Goal: Check status: Check status

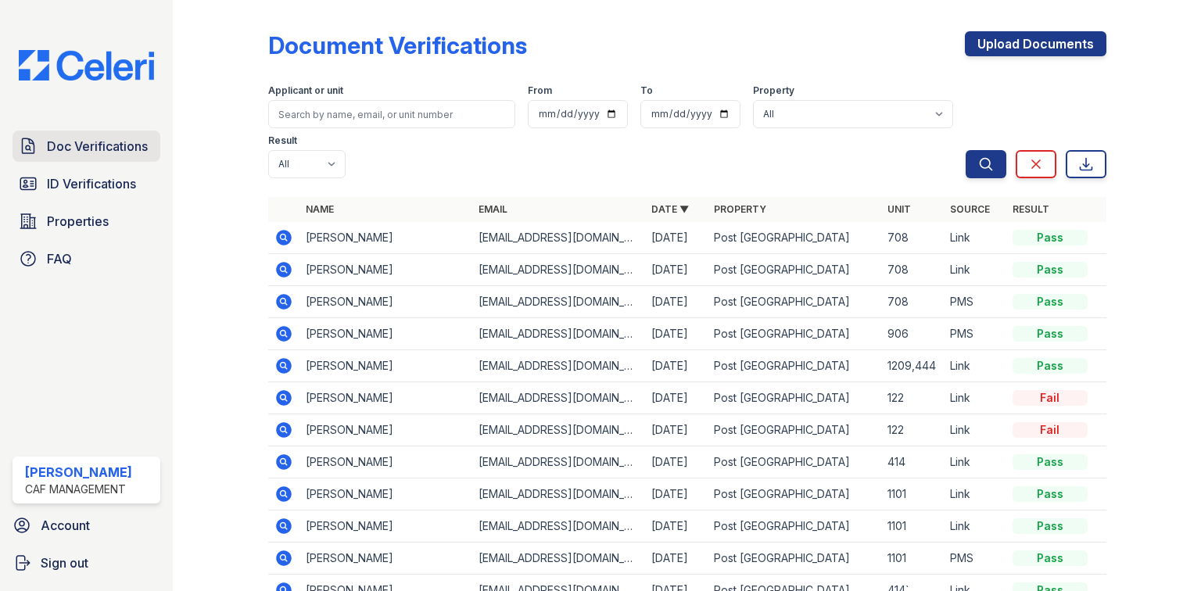
click at [67, 131] on link "Doc Verifications" at bounding box center [87, 146] width 148 height 31
drag, startPoint x: 67, startPoint y: 184, endPoint x: 83, endPoint y: 59, distance: 125.3
click at [67, 183] on span "ID Verifications" at bounding box center [91, 183] width 89 height 19
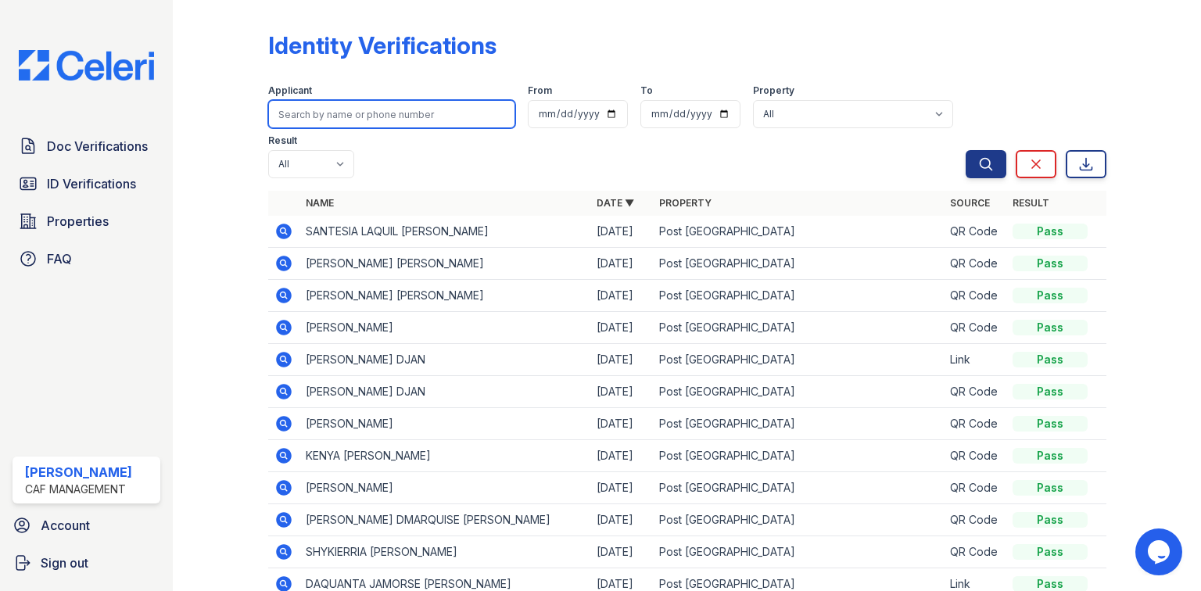
click at [345, 110] on input "search" at bounding box center [391, 114] width 247 height 28
paste input "Moore, Shykierria"
type input "Moore, Shykierria"
click at [966, 150] on button "Search" at bounding box center [986, 164] width 41 height 28
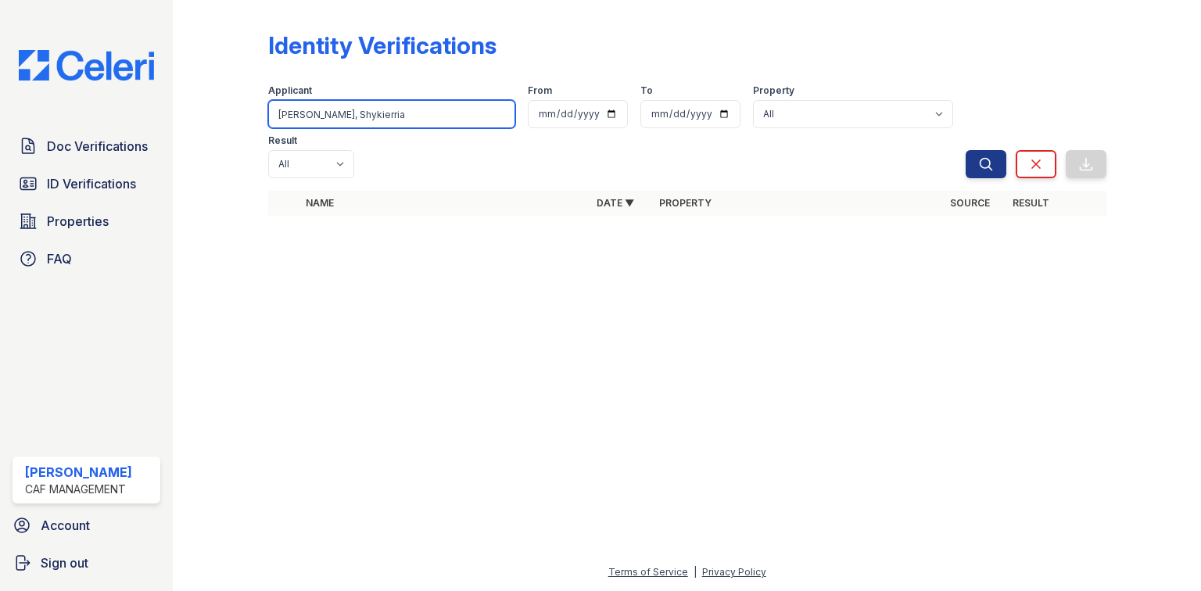
click at [310, 117] on input "Moore, Shykierria" at bounding box center [391, 114] width 247 height 28
type input "Shykierria"
click at [966, 150] on button "Search" at bounding box center [986, 164] width 41 height 28
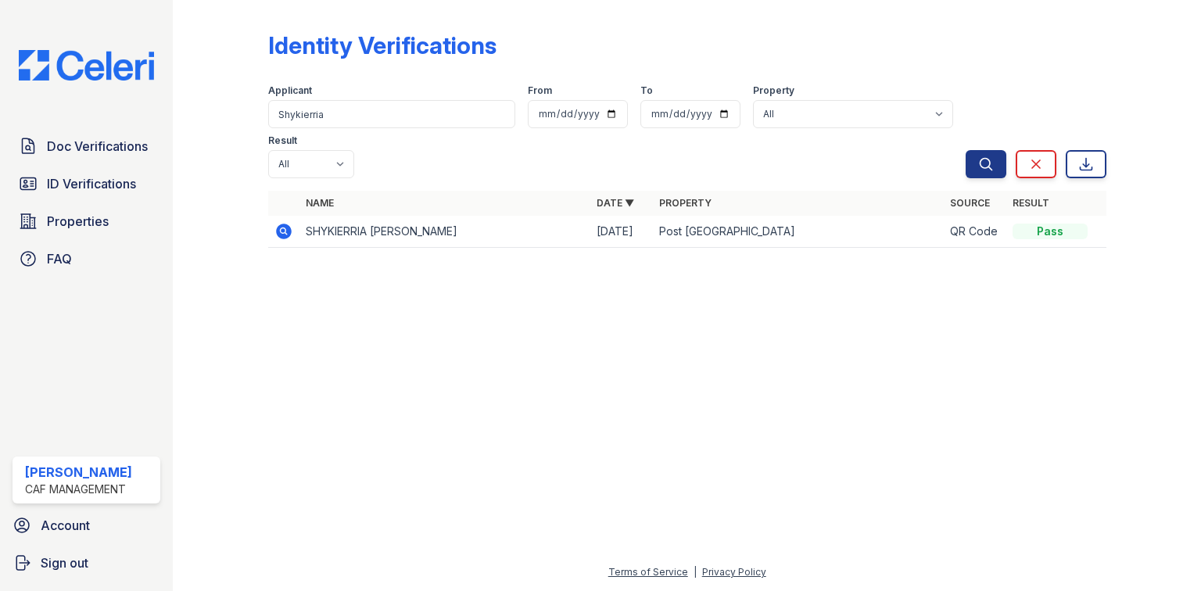
click at [281, 224] on icon at bounding box center [284, 232] width 16 height 16
